Goal: Task Accomplishment & Management: Manage account settings

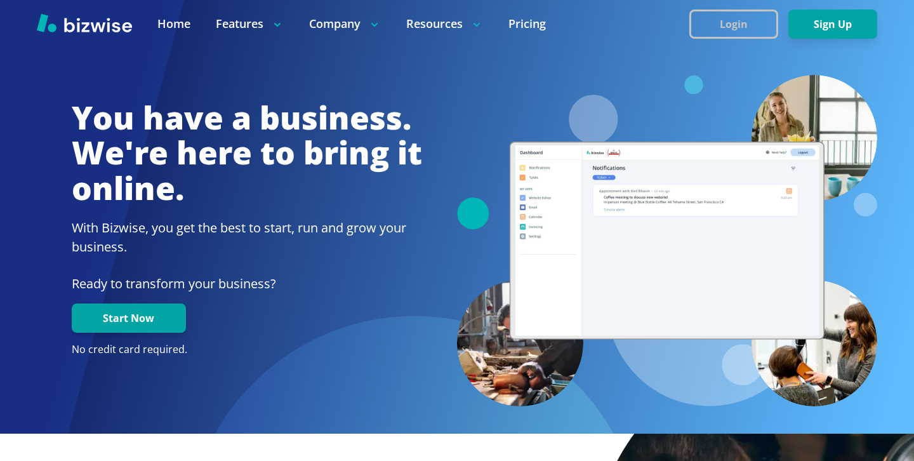
click at [711, 17] on button "Login" at bounding box center [734, 24] width 89 height 29
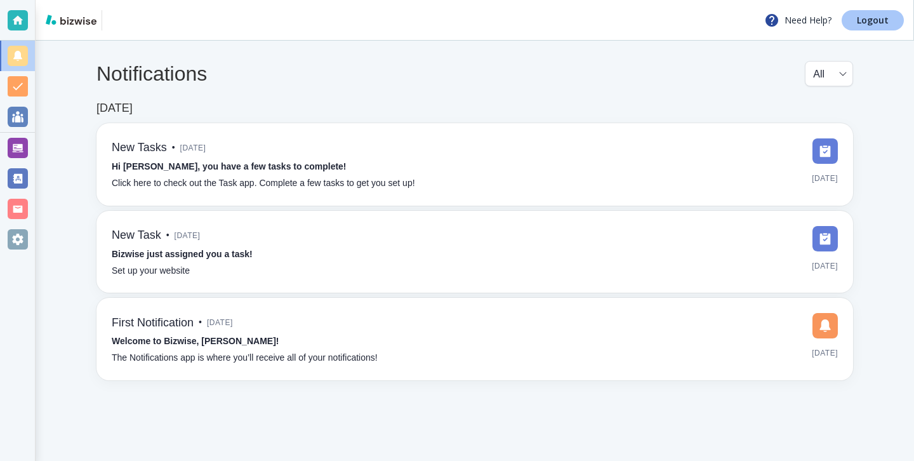
click at [857, 10] on link "Logout" at bounding box center [873, 20] width 62 height 20
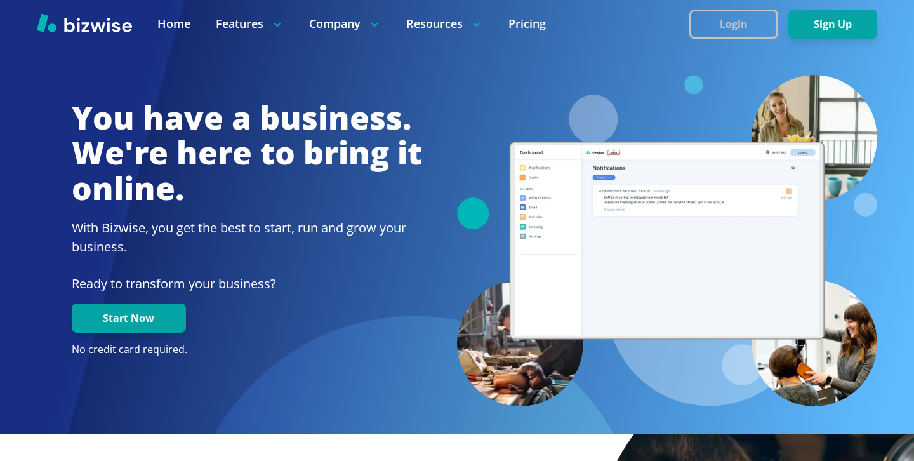
click at [746, 34] on button "Login" at bounding box center [734, 24] width 89 height 29
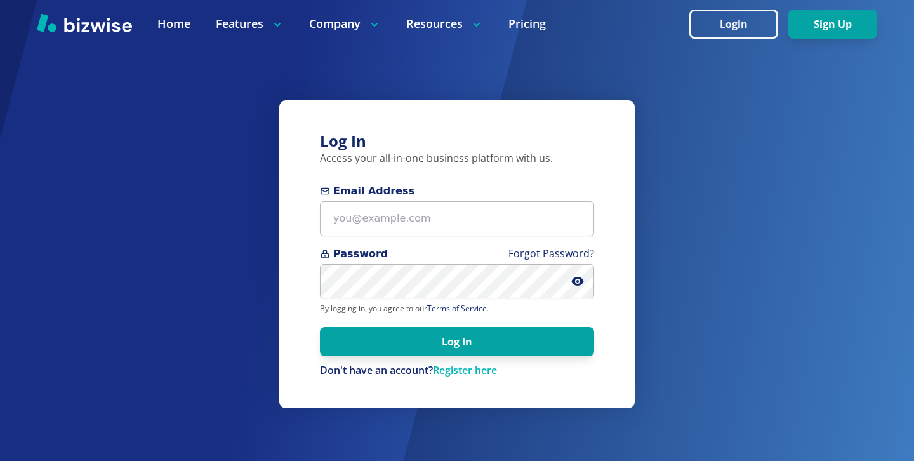
click at [410, 199] on div "Email Address" at bounding box center [457, 209] width 274 height 53
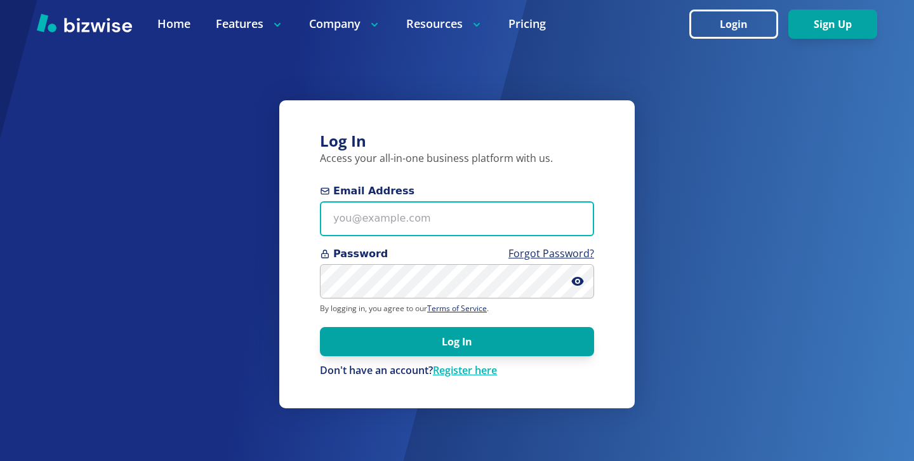
click at [410, 217] on input "Email Address" at bounding box center [457, 218] width 274 height 35
paste input "[EMAIL_ADDRESS][DOMAIN_NAME]"
type input "[EMAIL_ADDRESS][DOMAIN_NAME]"
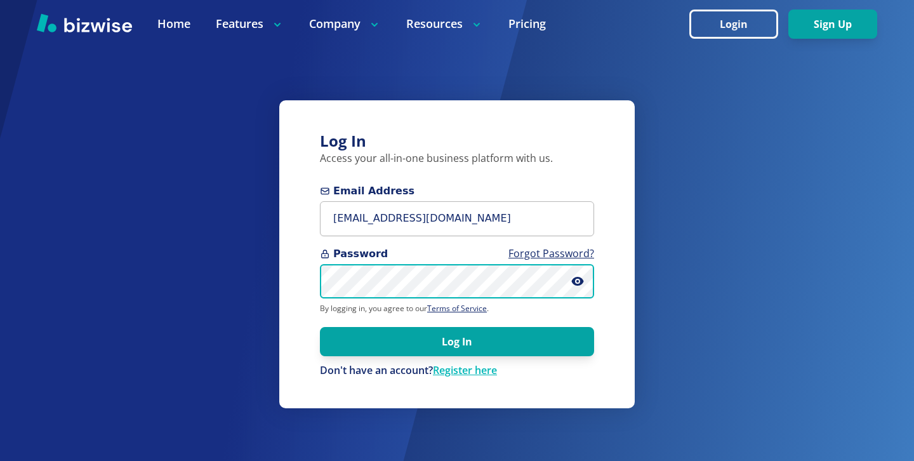
click at [320, 327] on button "Log In" at bounding box center [457, 341] width 274 height 29
